Goal: Task Accomplishment & Management: Complete application form

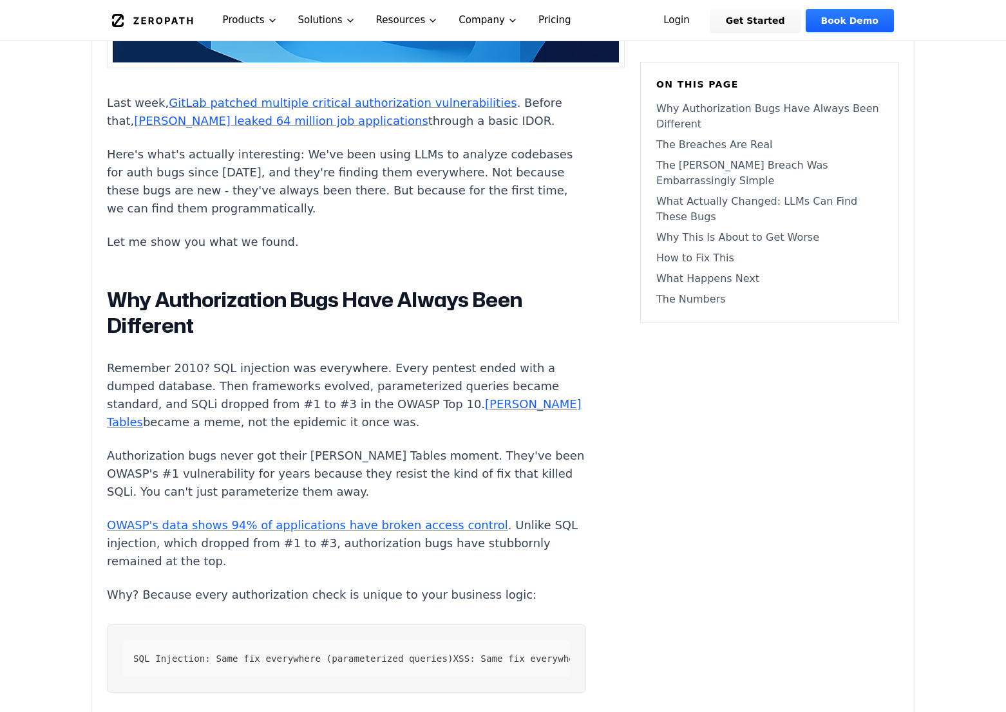
scroll to position [618, 0]
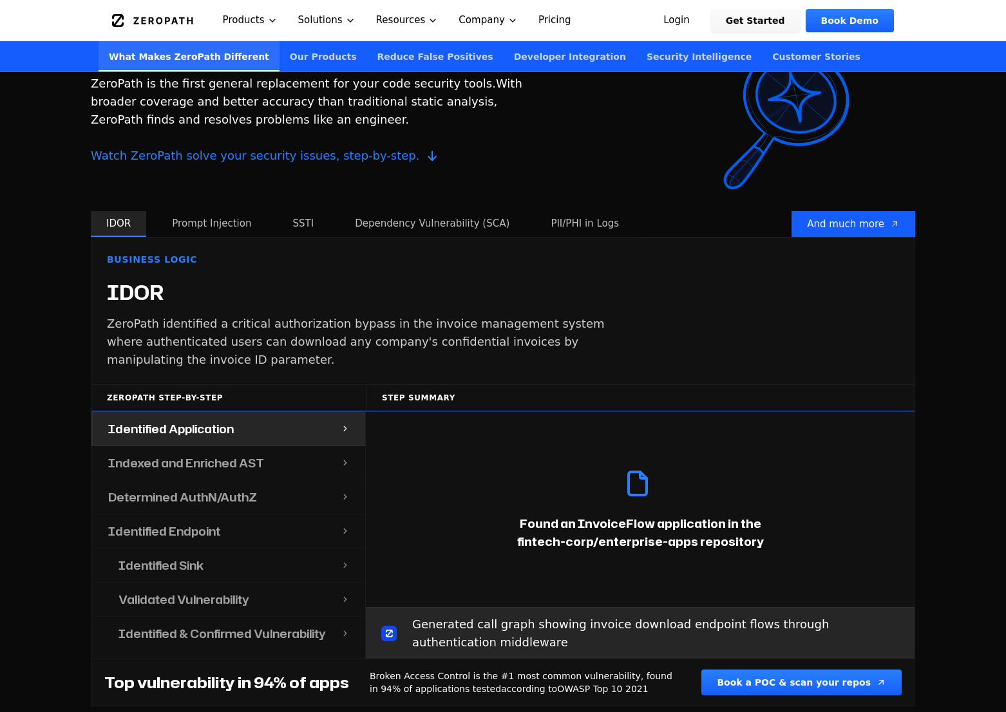
scroll to position [1171, 0]
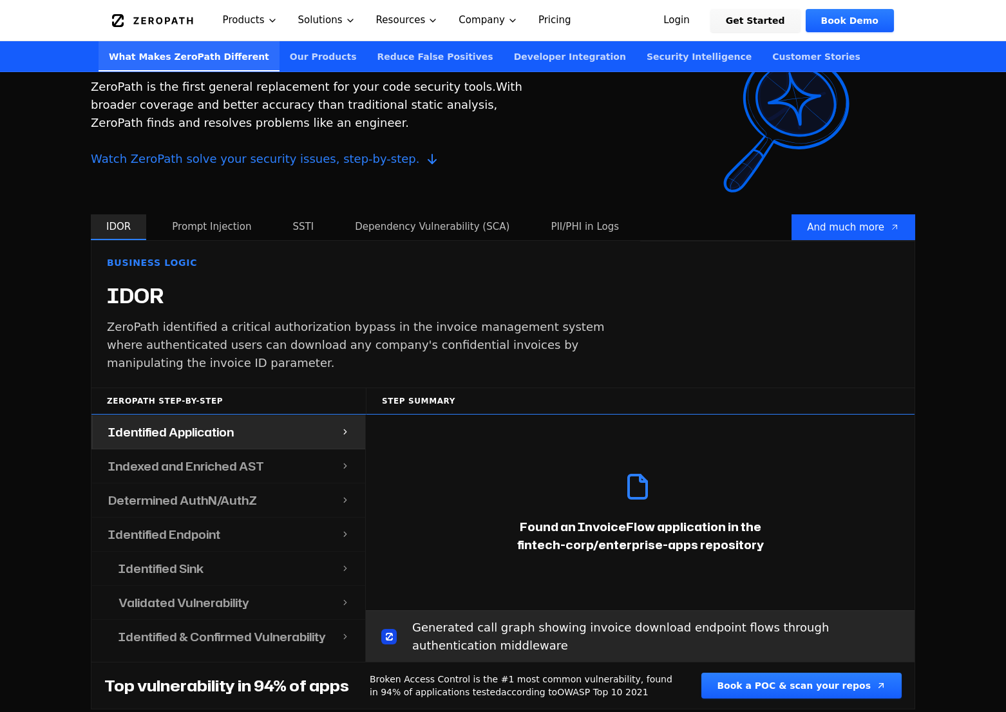
click at [222, 227] on button "Prompt Injection" at bounding box center [212, 228] width 110 height 26
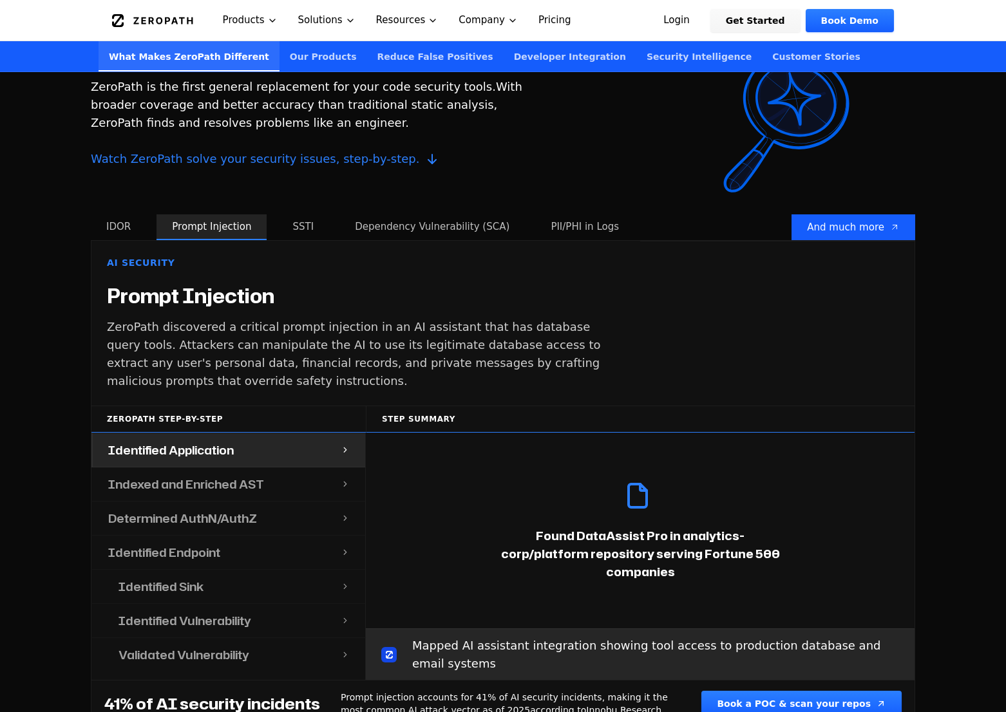
click at [132, 230] on button "IDOR" at bounding box center [118, 228] width 55 height 26
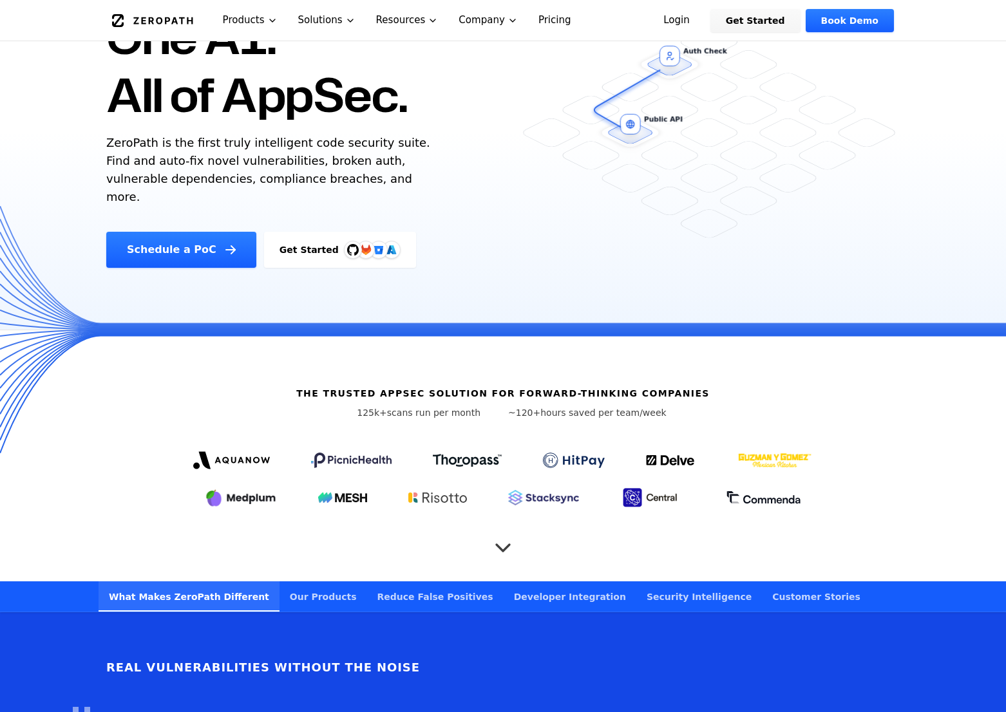
scroll to position [0, 0]
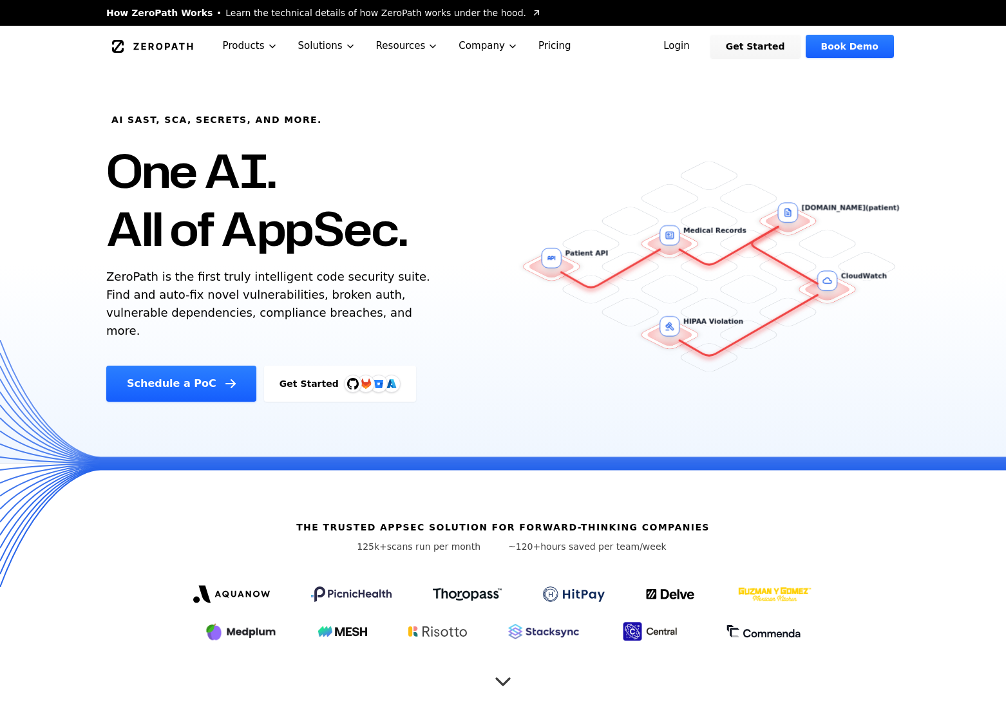
click at [525, 380] on div "Schedule a PoC Get Started" at bounding box center [324, 384] width 437 height 36
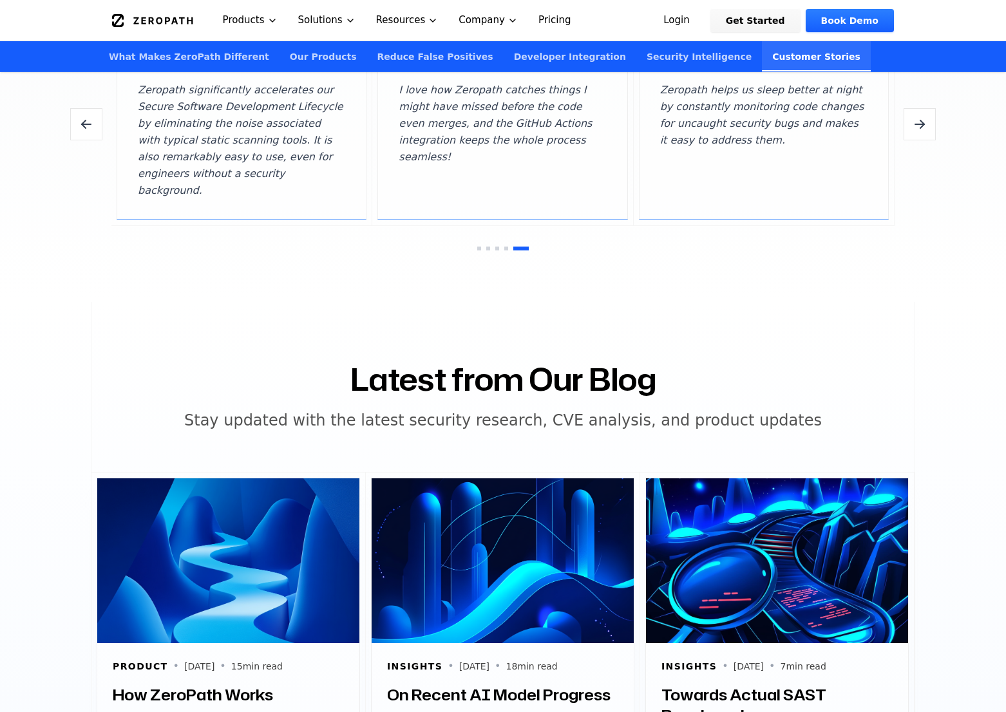
scroll to position [3851, 0]
